Goal: Task Accomplishment & Management: Use online tool/utility

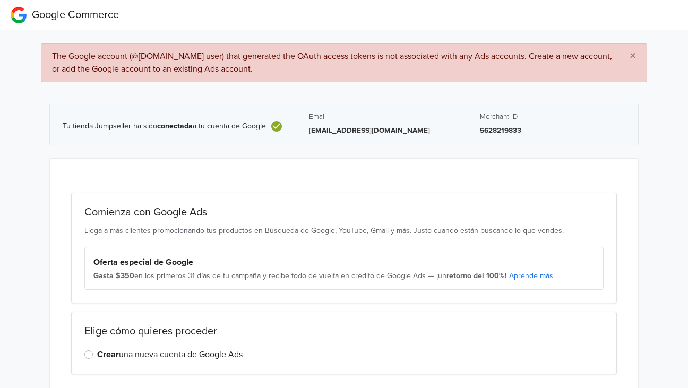
click at [637, 56] on button "×" at bounding box center [633, 56] width 28 height 25
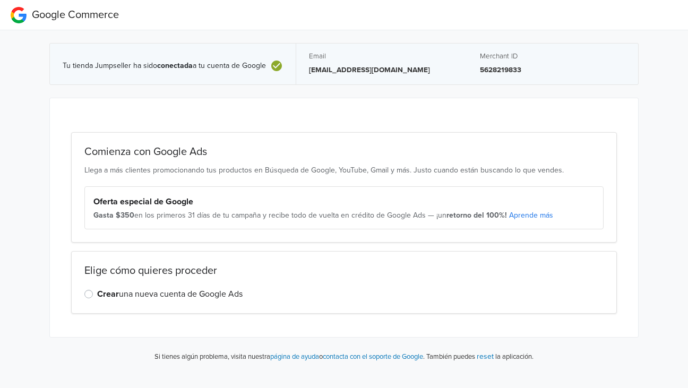
click at [688, 271] on div "Tu tienda Jumpseller ha sido conectada a tu cuenta de Google Email contactoalma…" at bounding box center [344, 200] width 704 height 341
click at [667, 266] on div "Tu tienda Jumpseller ha sido conectada a tu cuenta de Google Email contactoalma…" at bounding box center [344, 200] width 704 height 341
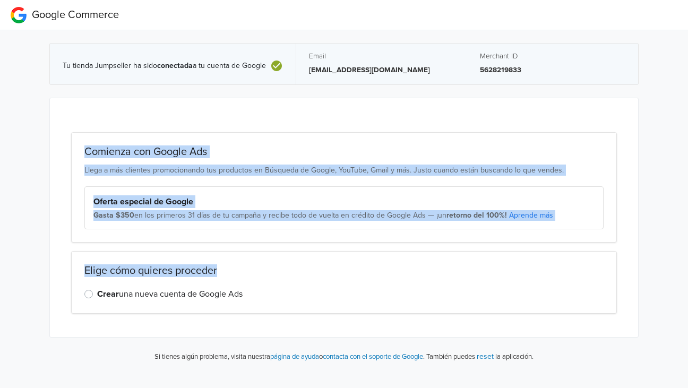
drag, startPoint x: 667, startPoint y: 266, endPoint x: 668, endPoint y: 99, distance: 167.2
click at [668, 99] on div "Tu tienda Jumpseller ha sido conectada a tu cuenta de Google Email contactoalma…" at bounding box center [344, 200] width 704 height 341
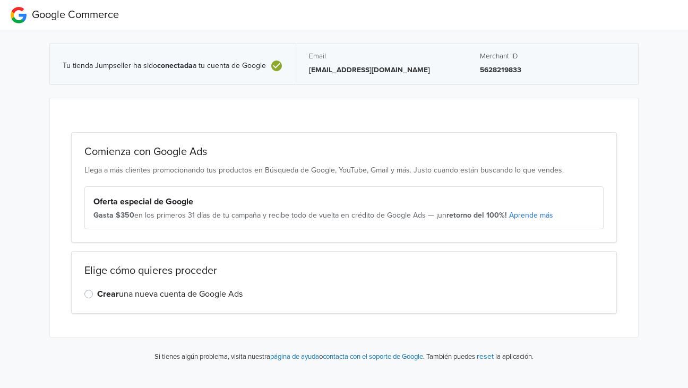
click at [668, 99] on div "Tu tienda Jumpseller ha sido conectada a tu cuenta de Google Email contactoalma…" at bounding box center [344, 200] width 704 height 341
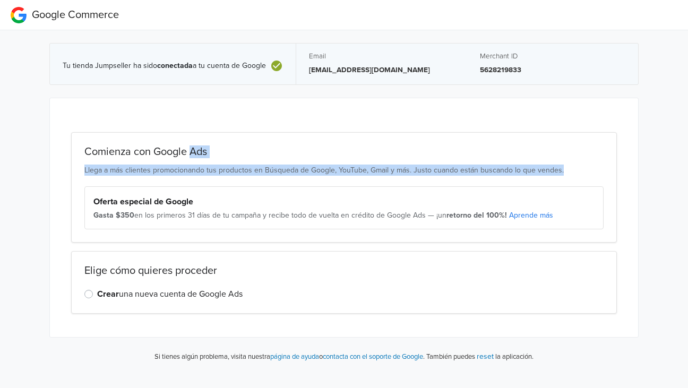
drag, startPoint x: 668, startPoint y: 99, endPoint x: 672, endPoint y: 168, distance: 69.1
click at [672, 168] on div "Tu tienda Jumpseller ha sido conectada a tu cuenta de Google Email contactoalma…" at bounding box center [344, 200] width 704 height 341
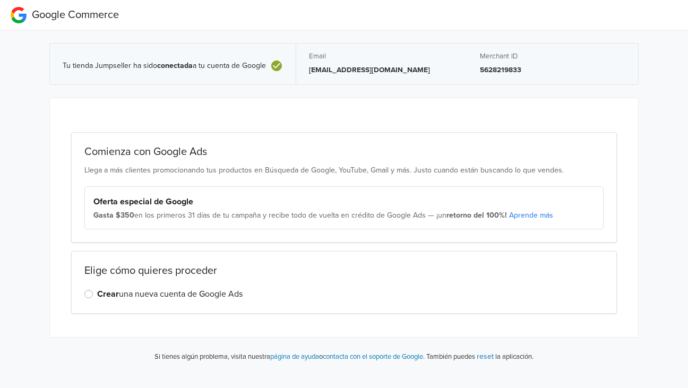
scroll to position [0, 8]
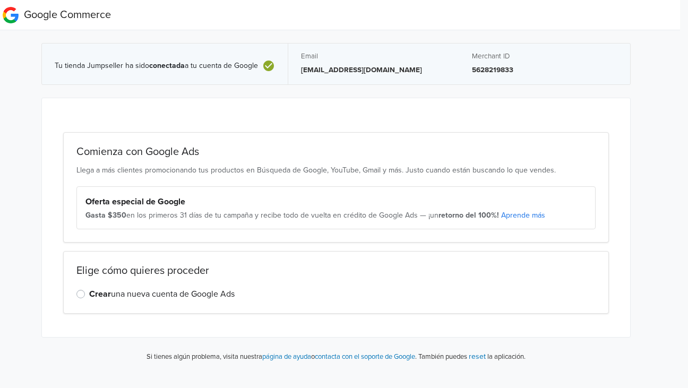
drag, startPoint x: 688, startPoint y: 143, endPoint x: 671, endPoint y: -19, distance: 163.3
click at [671, 0] on html "Google Commerce Tu tienda Jumpseller ha sido conectada a tu cuenta de Google Em…" at bounding box center [336, 185] width 688 height 371
click at [656, 48] on div "Tu tienda Jumpseller ha sido conectada a tu cuenta de Google Email contactoalma…" at bounding box center [336, 200] width 704 height 341
click at [41, 14] on span "Google Commerce" at bounding box center [67, 14] width 87 height 13
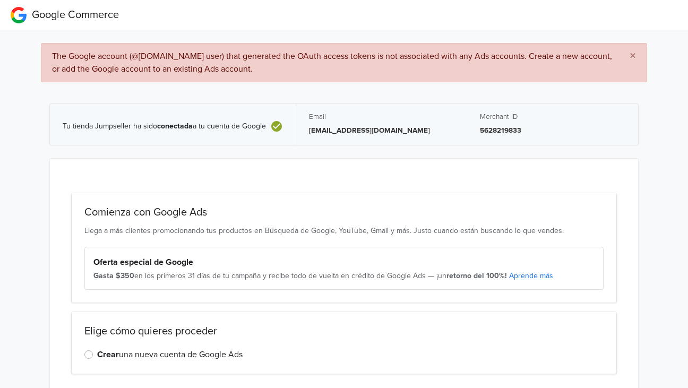
click at [56, 16] on span "Google Commerce" at bounding box center [75, 14] width 87 height 13
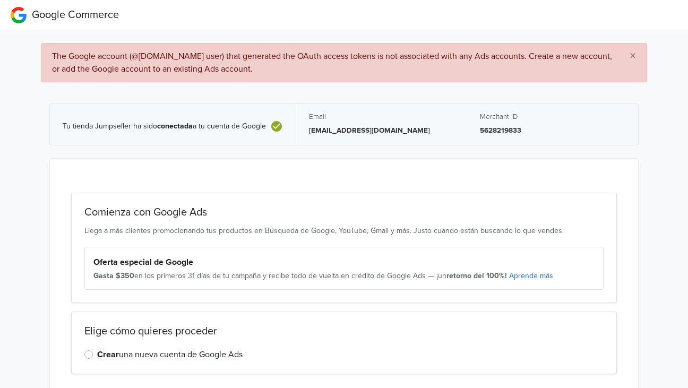
click at [56, 16] on span "Google Commerce" at bounding box center [75, 14] width 87 height 13
click at [344, 132] on p "[EMAIL_ADDRESS][DOMAIN_NAME]" at bounding box center [381, 130] width 145 height 11
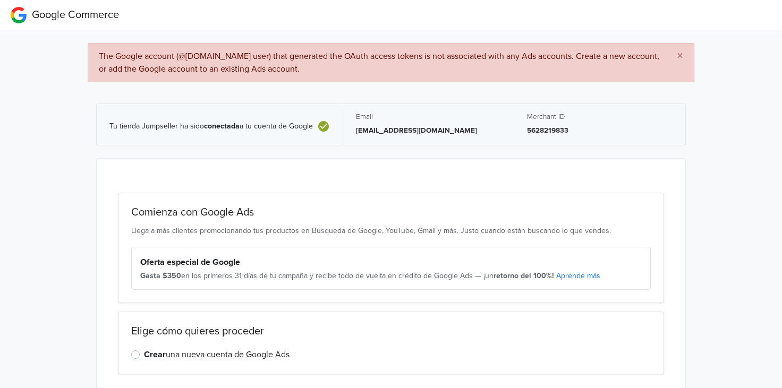
click at [581, 272] on link "Aprende más" at bounding box center [578, 275] width 44 height 9
click at [683, 55] on span "×" at bounding box center [679, 55] width 6 height 15
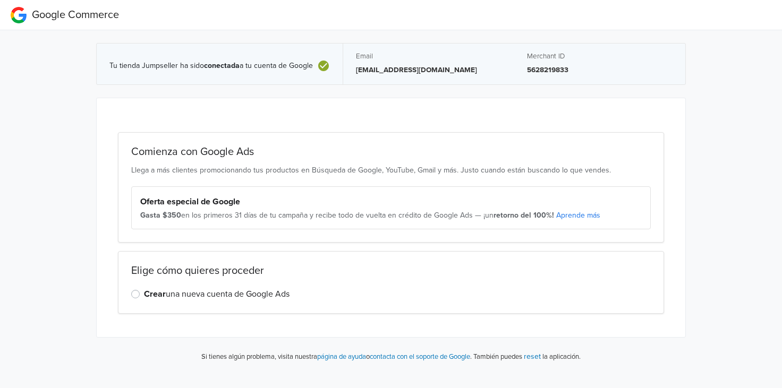
click at [222, 296] on label "Crear una nueva cuenta de Google Ads" at bounding box center [216, 294] width 145 height 13
click at [0, 0] on input "Crear una nueva cuenta de Google Ads" at bounding box center [0, 0] width 0 height 0
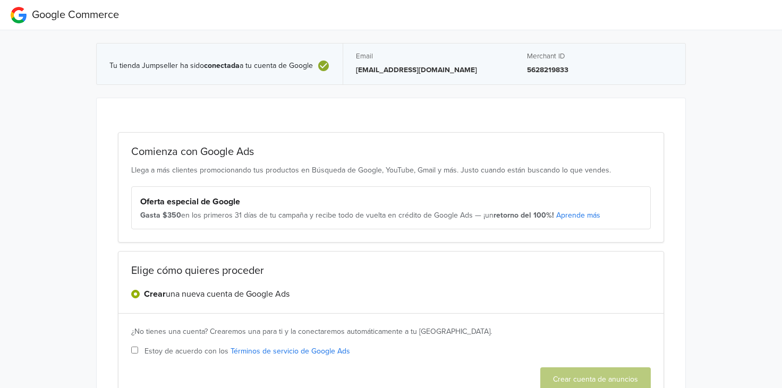
drag, startPoint x: 778, startPoint y: 168, endPoint x: 781, endPoint y: 246, distance: 77.6
click at [456, 67] on p "[EMAIL_ADDRESS][DOMAIN_NAME]" at bounding box center [428, 70] width 145 height 11
